Goal: Task Accomplishment & Management: Manage account settings

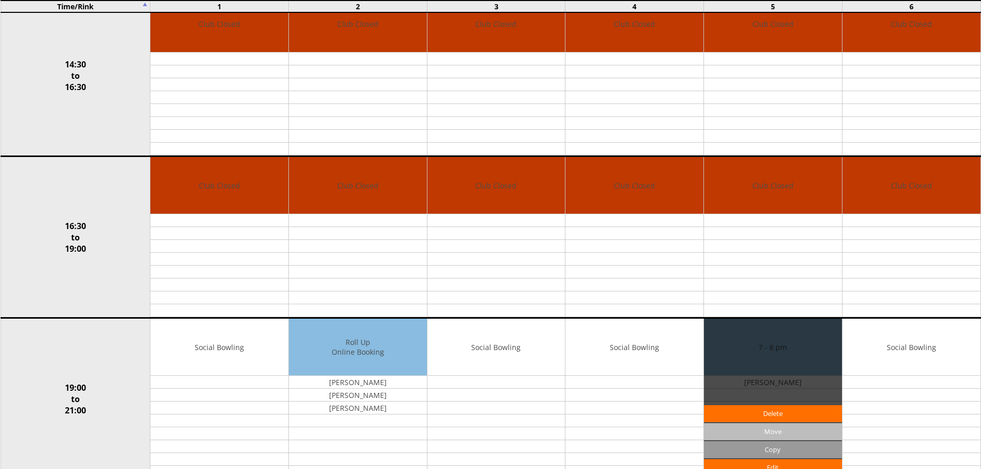
scroll to position [737, 0]
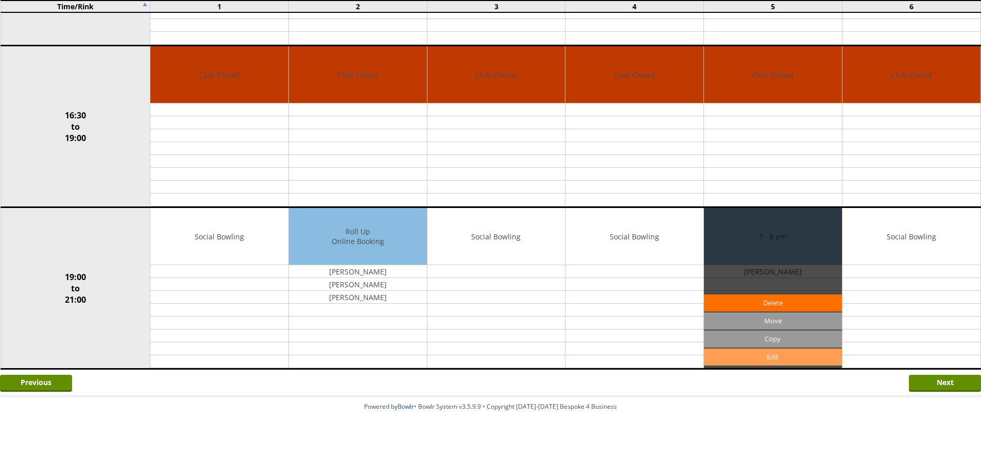
click at [753, 361] on link "Edit" at bounding box center [773, 357] width 138 height 17
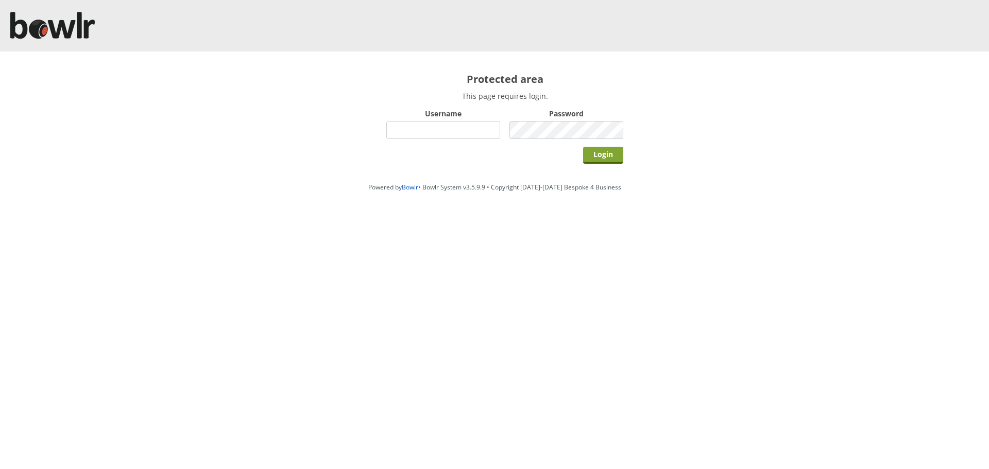
type input "hornseaindoorbowlsclub"
click at [606, 152] on input "Login" at bounding box center [603, 155] width 40 height 17
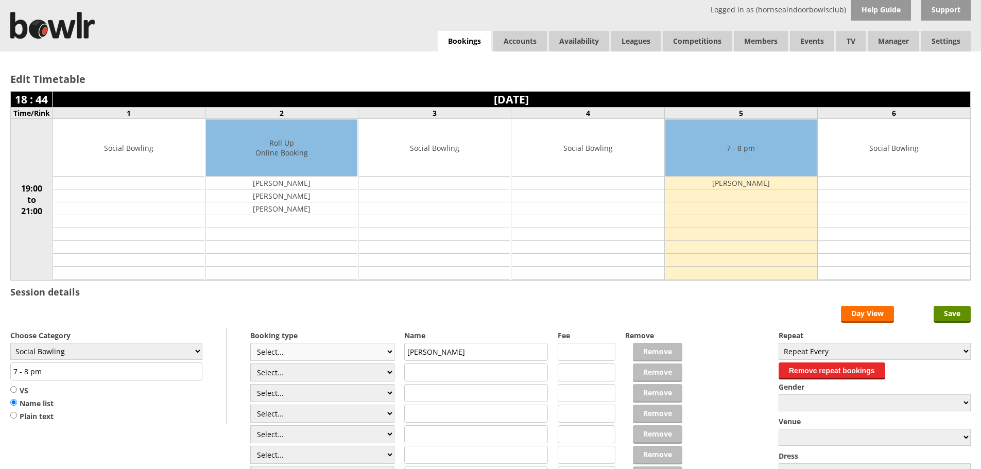
click at [388, 351] on select "Select... Club Competition (Member) Club Competition (Visitor) National (Member…" at bounding box center [322, 352] width 144 height 18
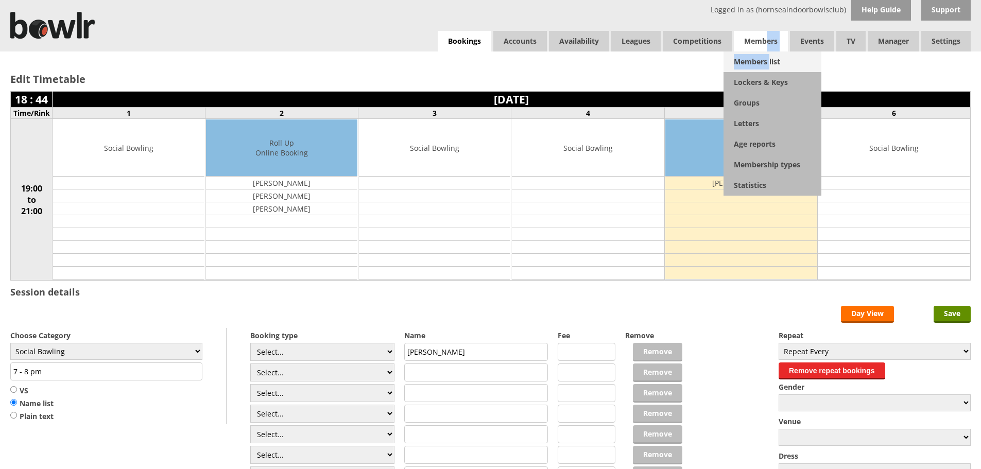
drag, startPoint x: 768, startPoint y: 42, endPoint x: 768, endPoint y: 53, distance: 10.3
click at [768, 52] on li "Members Members list Lockers & Keys Groups Letters Age reports Membership types…" at bounding box center [761, 41] width 54 height 21
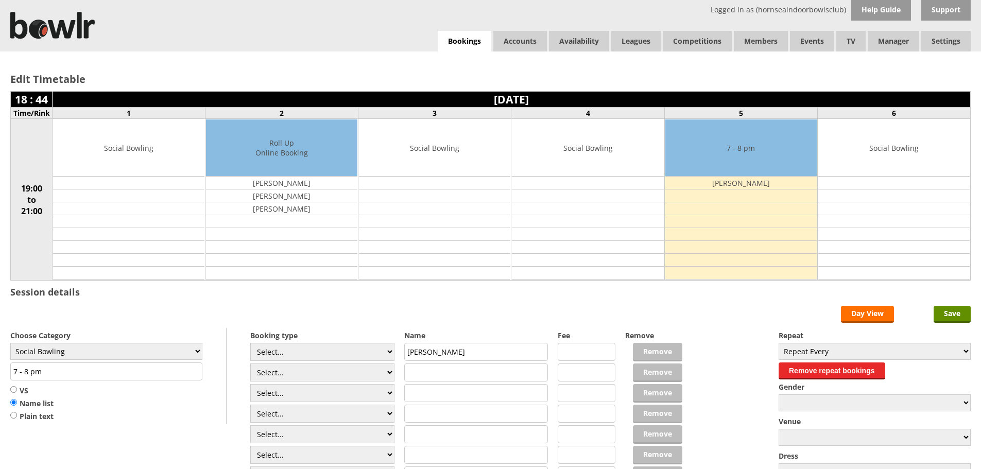
click at [852, 73] on h2 "Edit Timetable" at bounding box center [490, 79] width 961 height 14
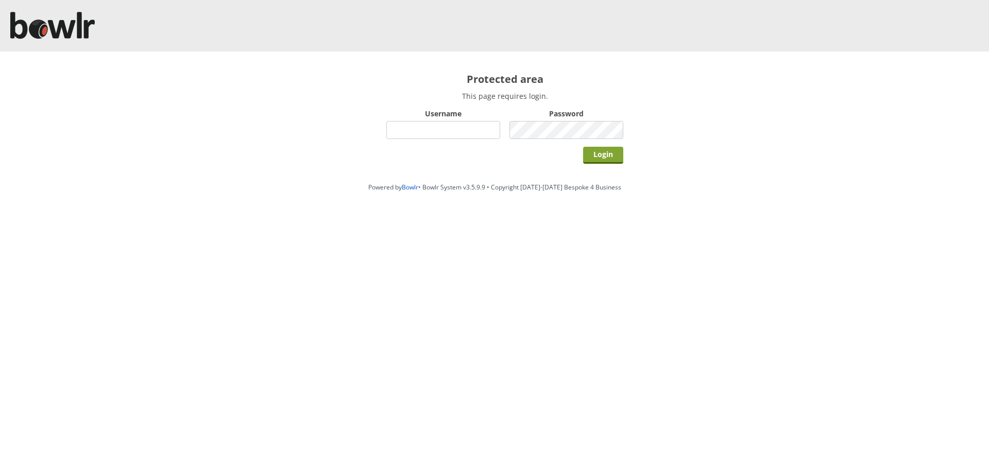
type input "hornseaindoorbowlsclub"
click at [608, 157] on input "Login" at bounding box center [603, 155] width 40 height 17
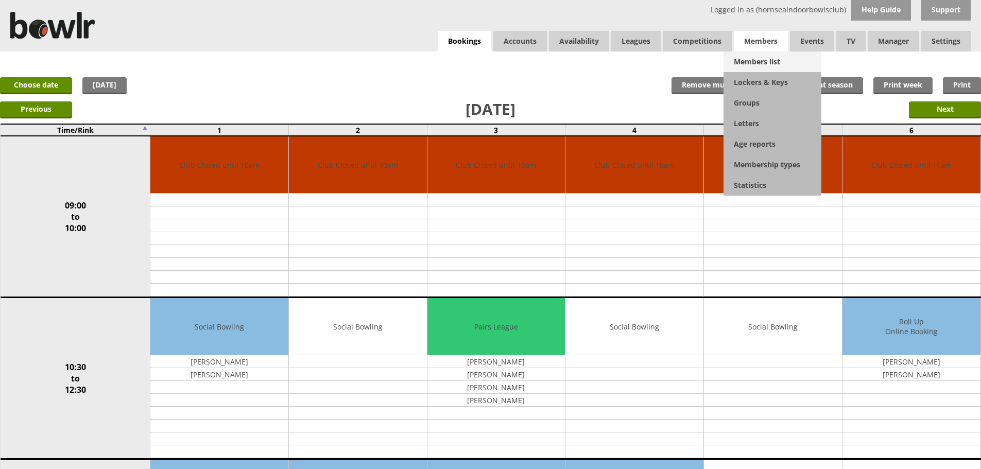
click at [758, 64] on link "Members list" at bounding box center [773, 62] width 98 height 21
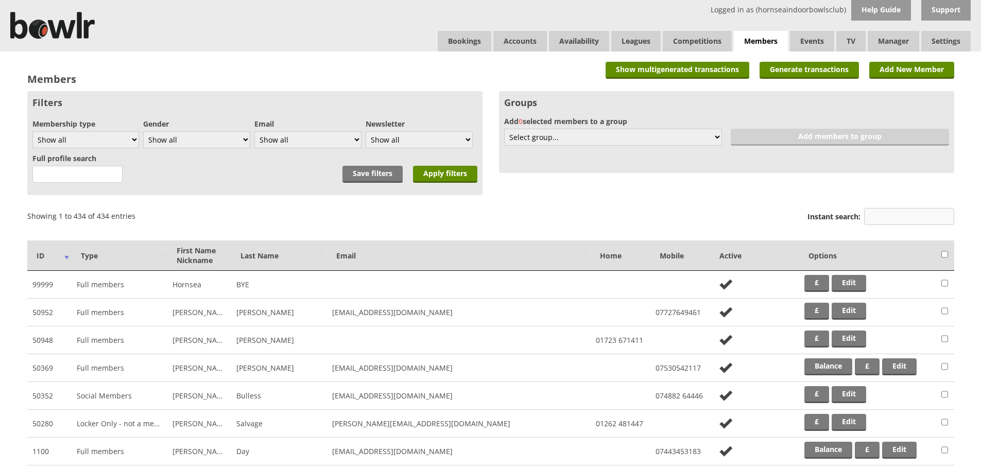
click at [898, 220] on input "Instant search:" at bounding box center [909, 216] width 90 height 17
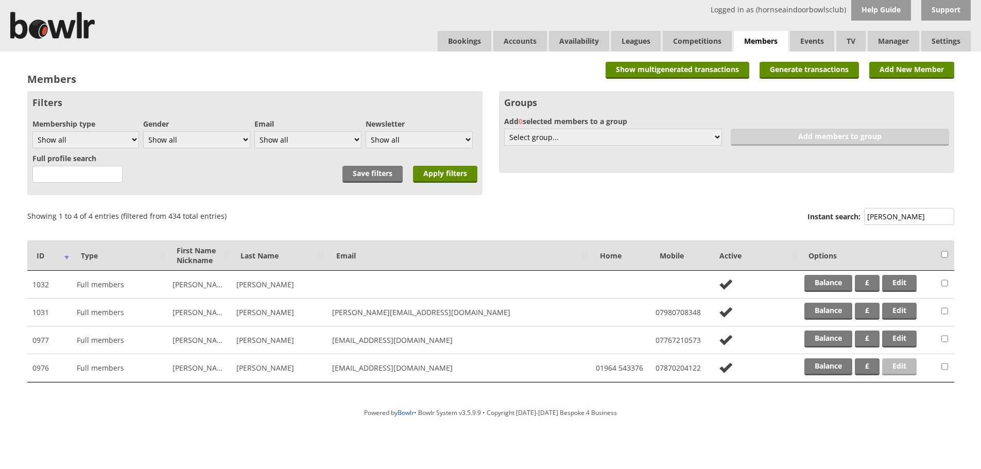
type input "roberts"
click at [907, 370] on link "Edit" at bounding box center [899, 366] width 35 height 17
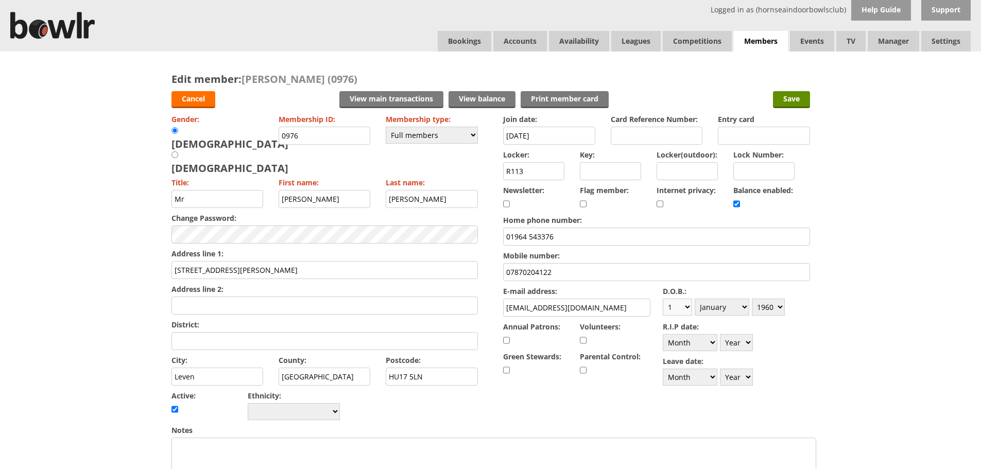
click at [679, 303] on select "Day 1 2 3 4 5 6 7 8 9 10 11 12 13 14 15 16 17 18 19 20 21 22 23 24 25 26 27 28 …" at bounding box center [677, 307] width 29 height 17
select select "25"
click at [663, 299] on select "Day 1 2 3 4 5 6 7 8 9 10 11 12 13 14 15 16 17 18 19 20 21 22 23 24 25 26 27 28 …" at bounding box center [677, 307] width 29 height 17
click at [729, 308] on select "Month January February March April May June July August September October Novem…" at bounding box center [722, 307] width 55 height 17
select select "4"
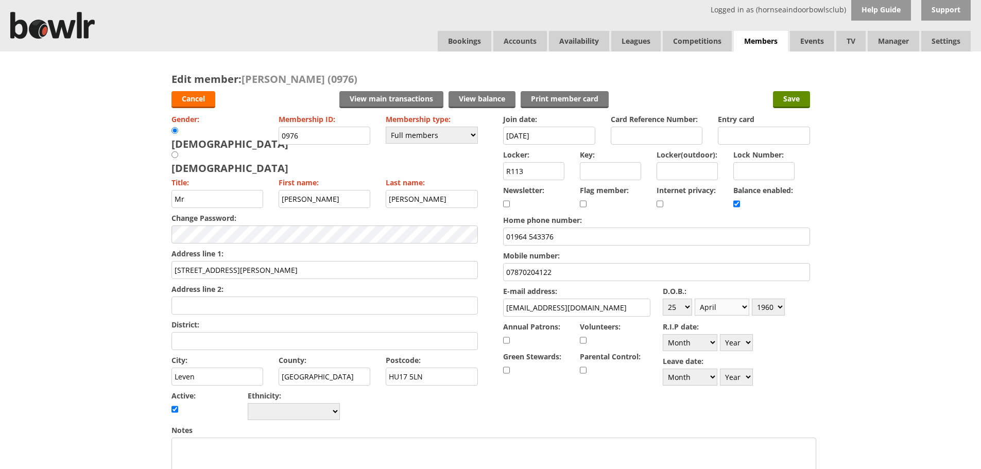
click at [695, 299] on select "Month January February March April May June July August September October Novem…" at bounding box center [722, 307] width 55 height 17
click at [771, 304] on select "Year [DATE] 1901 1902 1903 1904 1905 1906 1907 1908 1909 1910 1911 1912 1913 19…" at bounding box center [768, 307] width 33 height 17
select select "1964"
click at [752, 299] on select "Year [DATE] 1901 1902 1903 1904 1905 1906 1907 1908 1909 1910 1911 1912 1913 19…" at bounding box center [768, 307] width 33 height 17
click at [793, 102] on input "Save" at bounding box center [791, 99] width 37 height 17
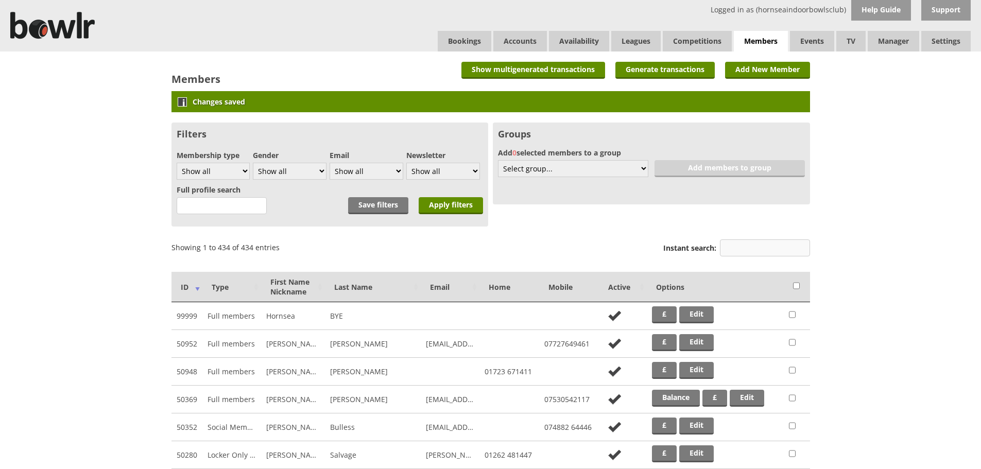
click at [744, 244] on input "Instant search:" at bounding box center [765, 248] width 90 height 17
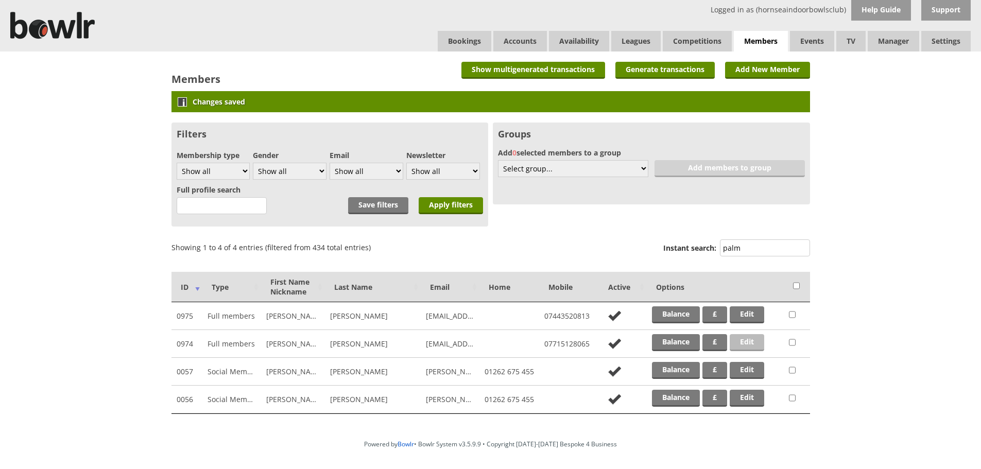
type input "palm"
click at [755, 343] on link "Edit" at bounding box center [747, 342] width 35 height 17
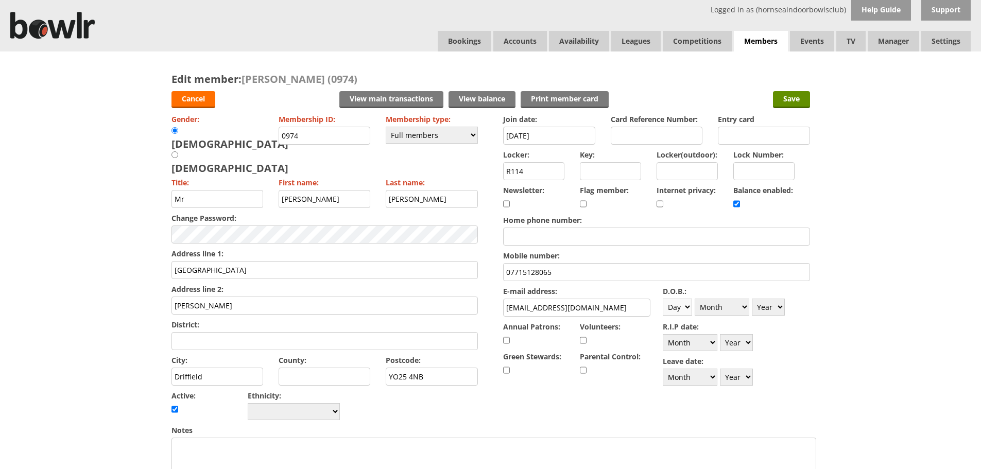
click at [683, 311] on select "Day 1 2 3 4 5 6 7 8 9 10 11 12 13 14 15 16 17 18 19 20 21 22 23 24 25 26 27 28 …" at bounding box center [677, 307] width 29 height 17
select select "25"
click at [663, 299] on select "Day 1 2 3 4 5 6 7 8 9 10 11 12 13 14 15 16 17 18 19 20 21 22 23 24 25 26 27 28 …" at bounding box center [677, 307] width 29 height 17
click at [713, 310] on select "Month January February March April May June July August September October Novem…" at bounding box center [722, 307] width 55 height 17
select select "8"
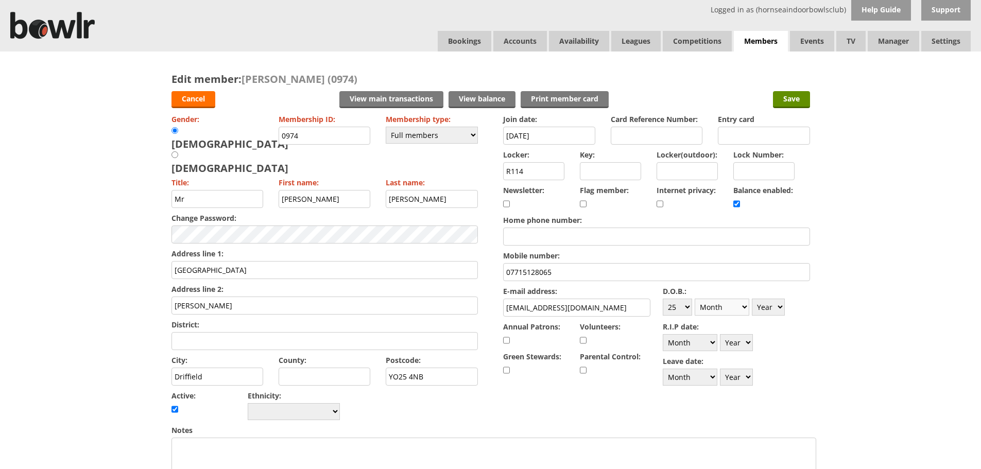
click at [695, 299] on select "Month January February March April May June July August September October Novem…" at bounding box center [722, 307] width 55 height 17
click at [781, 305] on select "Year [DATE] 1901 1902 1903 1904 1905 1906 1907 1908 1909 1910 1911 1912 1913 19…" at bounding box center [768, 307] width 33 height 17
select select "1965"
click at [752, 299] on select "Year [DATE] 1901 1902 1903 1904 1905 1906 1907 1908 1909 1910 1911 1912 1913 19…" at bounding box center [768, 307] width 33 height 17
click at [800, 93] on input "Save" at bounding box center [791, 99] width 37 height 17
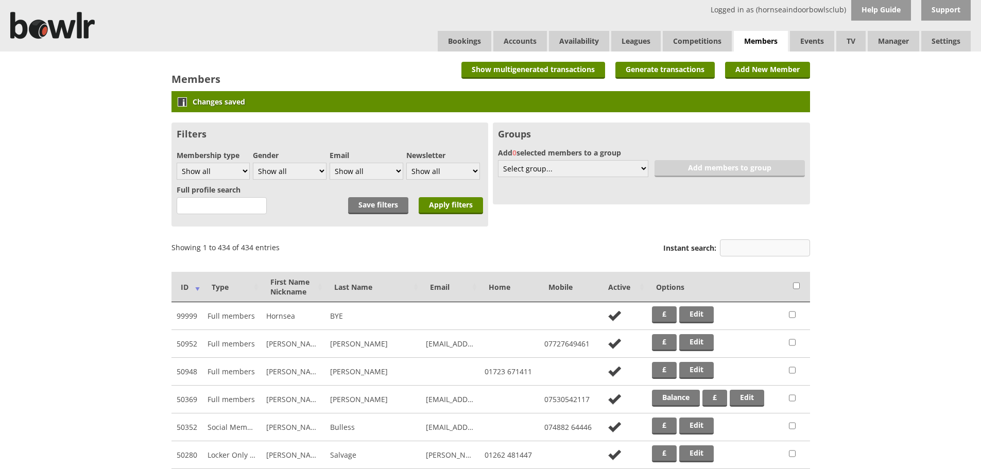
click at [774, 246] on input "Instant search:" at bounding box center [765, 248] width 90 height 17
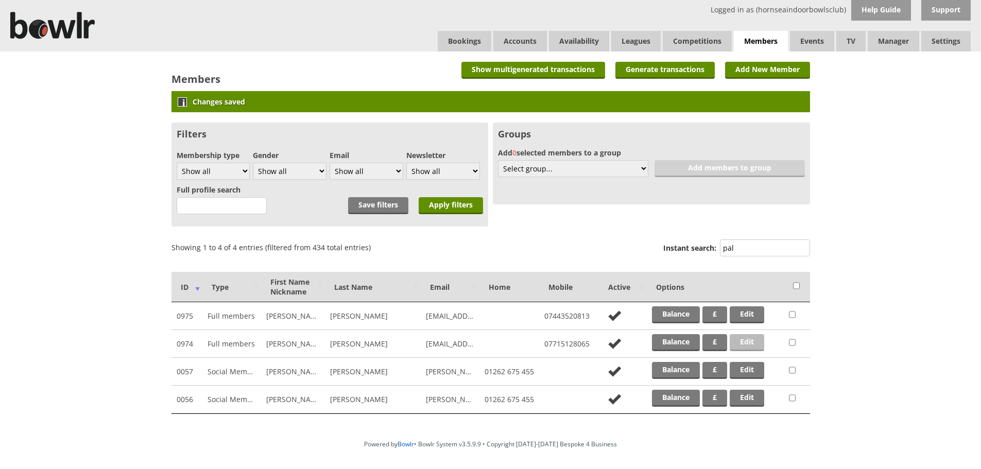
type input "pal"
click at [746, 343] on link "Edit" at bounding box center [747, 342] width 35 height 17
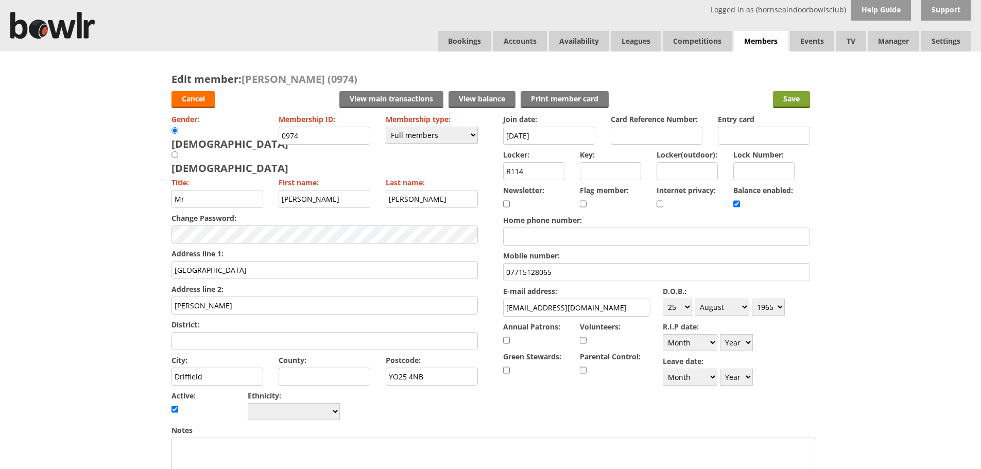
click at [789, 100] on input "Save" at bounding box center [791, 99] width 37 height 17
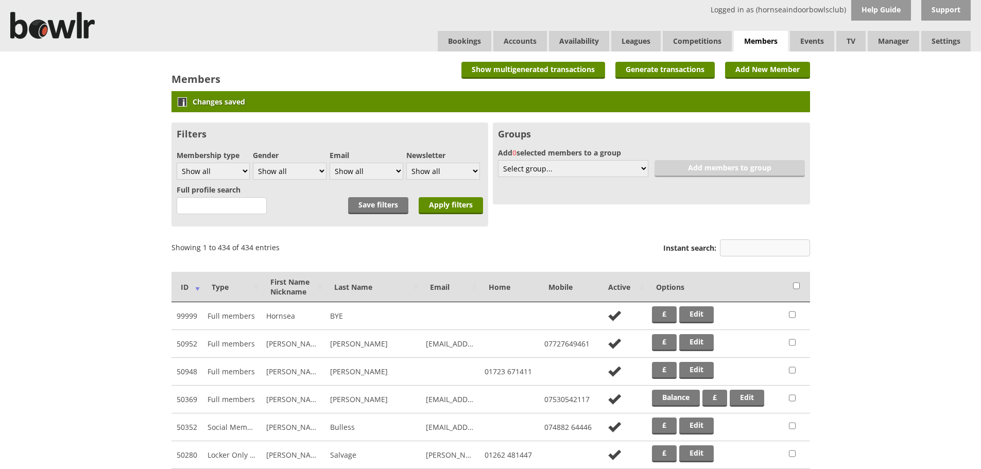
click at [779, 253] on input "Instant search:" at bounding box center [765, 248] width 90 height 17
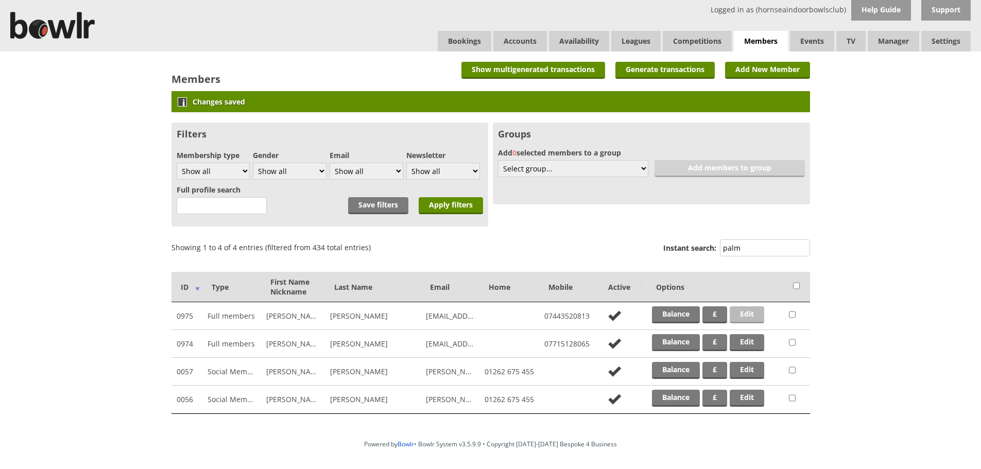
type input "palm"
click at [760, 314] on link "Edit" at bounding box center [747, 314] width 35 height 17
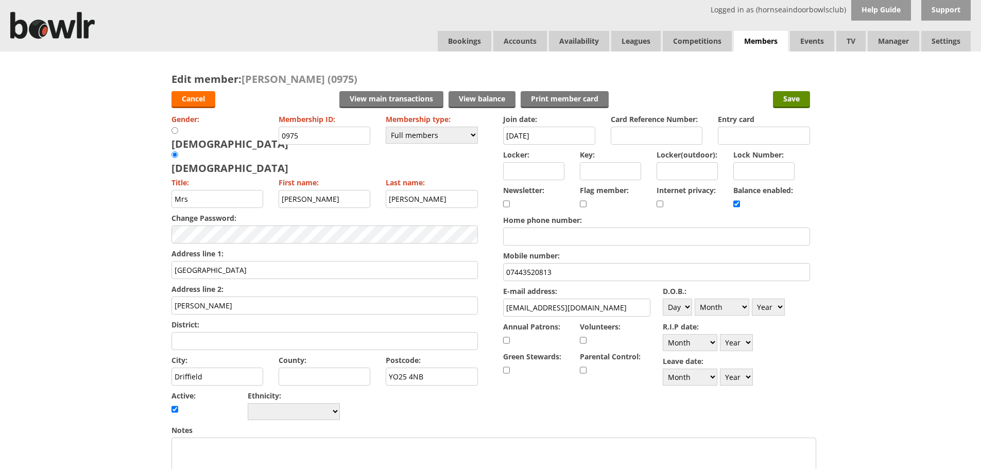
click at [693, 313] on div "D.O.B.: Day 1 2 3 4 5 6 7 8 9 10 11 12 13 14 15 16 17 18 19 20 21 22 23 24 25 2…" at bounding box center [736, 301] width 147 height 35
click at [687, 314] on select "Day 1 2 3 4 5 6 7 8 9 10 11 12 13 14 15 16 17 18 19 20 21 22 23 24 25 26 27 28 …" at bounding box center [677, 307] width 29 height 17
select select "13"
click at [663, 299] on select "Day 1 2 3 4 5 6 7 8 9 10 11 12 13 14 15 16 17 18 19 20 21 22 23 24 25 26 27 28 …" at bounding box center [677, 307] width 29 height 17
click at [728, 310] on select "Month January February March April May June July August September October Novem…" at bounding box center [722, 307] width 55 height 17
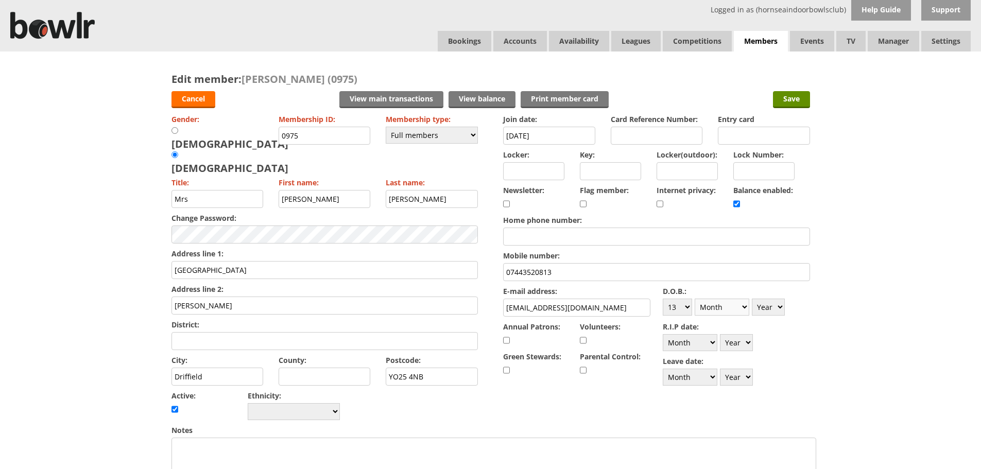
select select "12"
click at [695, 299] on select "Month January February March April May June July August September October Novem…" at bounding box center [722, 307] width 55 height 17
click at [770, 311] on select "Year [DATE] 1901 1902 1903 1904 1905 1906 1907 1908 1909 1910 1911 1912 1913 19…" at bounding box center [768, 307] width 33 height 17
select select "1966"
click at [752, 299] on select "Year [DATE] 1901 1902 1903 1904 1905 1906 1907 1908 1909 1910 1911 1912 1913 19…" at bounding box center [768, 307] width 33 height 17
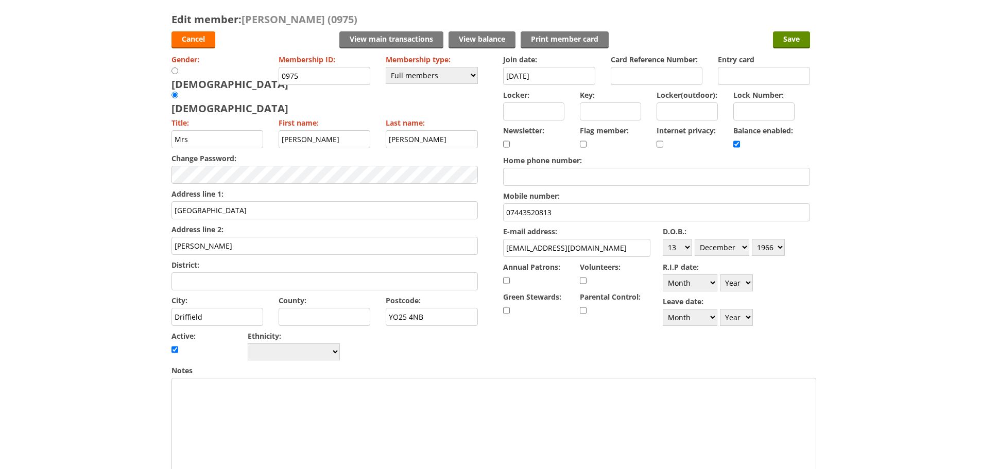
scroll to position [52, 0]
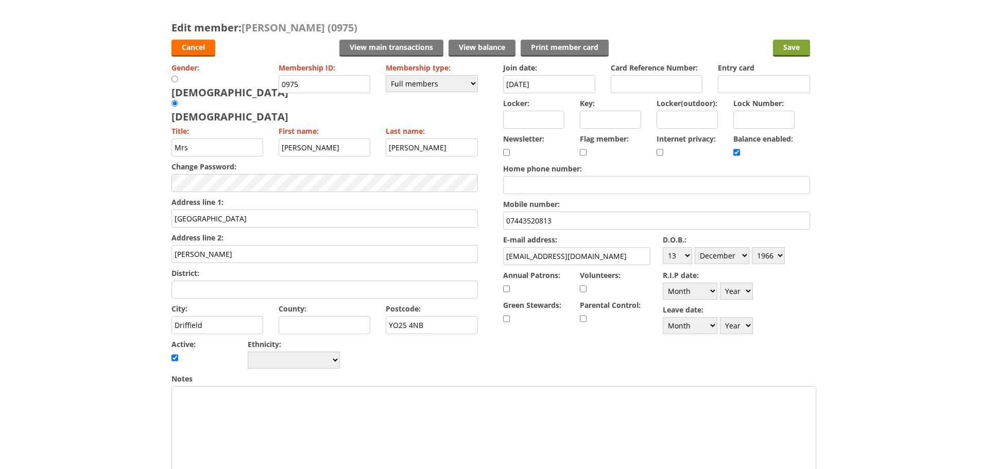
click at [790, 44] on input "Save" at bounding box center [791, 48] width 37 height 17
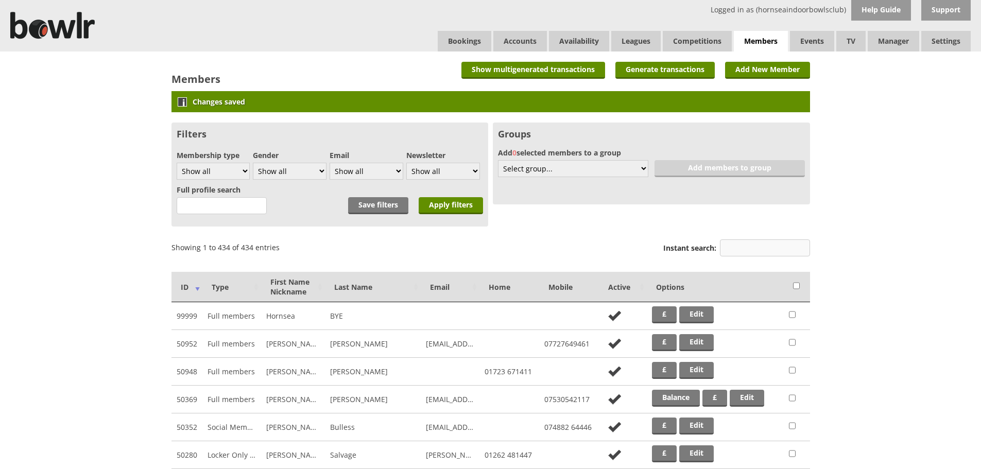
click at [779, 245] on input "Instant search:" at bounding box center [765, 248] width 90 height 17
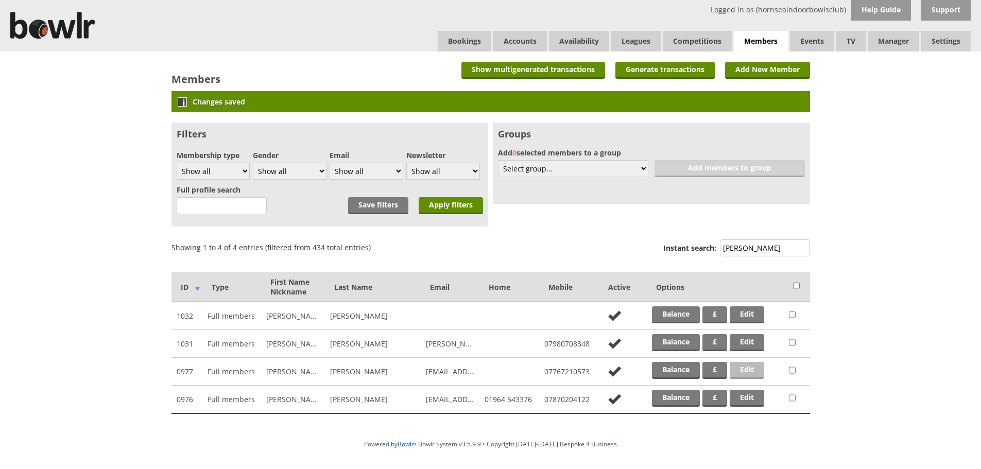
type input "roberts"
click at [754, 373] on link "Edit" at bounding box center [747, 370] width 35 height 17
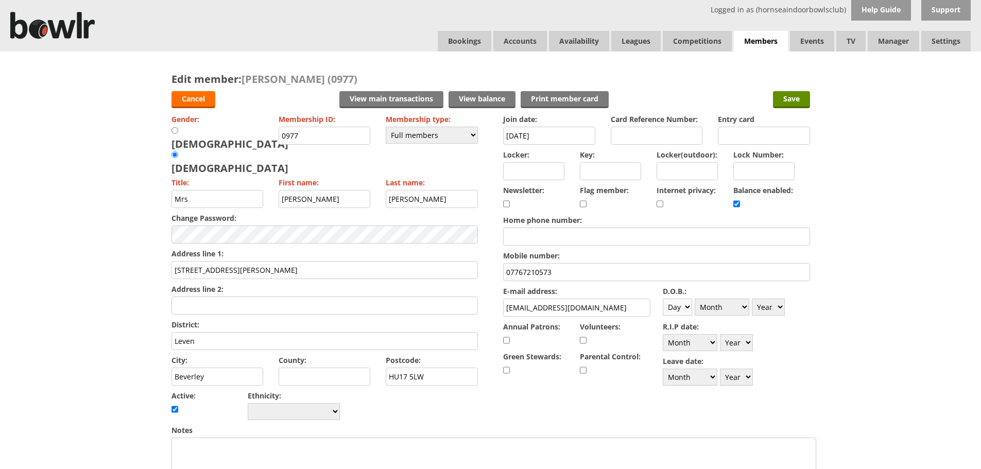
click at [690, 306] on select "Day 1 2 3 4 5 6 7 8 9 10 11 12 13 14 15 16 17 18 19 20 21 22 23 24 25 26 27 28 …" at bounding box center [677, 307] width 29 height 17
select select "2"
click at [663, 299] on select "Day 1 2 3 4 5 6 7 8 9 10 11 12 13 14 15 16 17 18 19 20 21 22 23 24 25 26 27 28 …" at bounding box center [677, 307] width 29 height 17
click at [734, 302] on select "Month January February March April May June July August September October Novem…" at bounding box center [722, 307] width 55 height 17
select select "4"
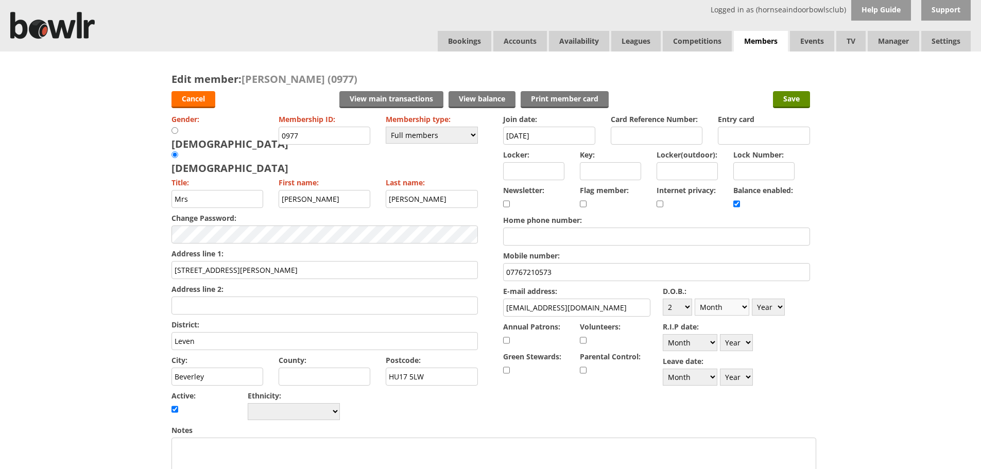
click at [695, 299] on select "Month January February March April May June July August September October Novem…" at bounding box center [722, 307] width 55 height 17
click at [771, 313] on select "Year 1900 1901 1902 1903 1904 1905 1906 1907 1908 1909 1910 1911 1912 1913 1914…" at bounding box center [768, 307] width 33 height 17
select select "1966"
click at [752, 299] on select "Year 1900 1901 1902 1903 1904 1905 1906 1907 1908 1909 1910 1911 1912 1913 1914…" at bounding box center [768, 307] width 33 height 17
click at [798, 97] on input "Save" at bounding box center [791, 99] width 37 height 17
